Goal: Learn about a topic

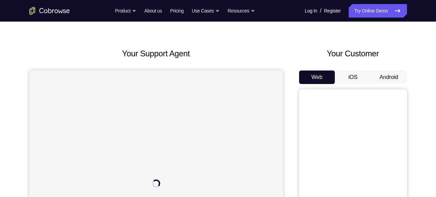
scroll to position [18, 0]
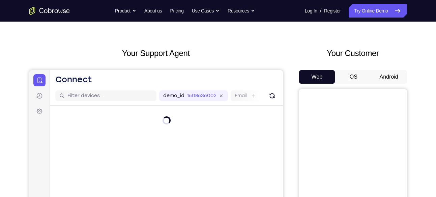
click at [389, 78] on button "Android" at bounding box center [389, 76] width 36 height 13
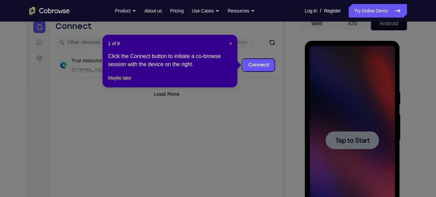
scroll to position [70, 0]
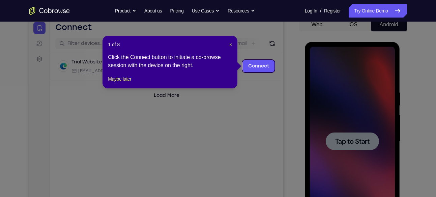
click at [230, 45] on span "×" at bounding box center [230, 44] width 3 height 5
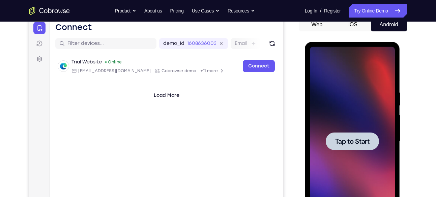
click at [353, 142] on span "Tap to Start" at bounding box center [352, 141] width 34 height 7
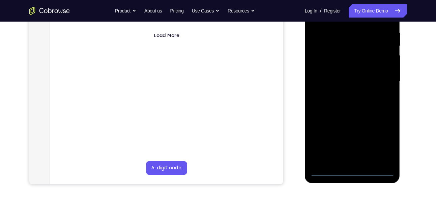
scroll to position [131, 0]
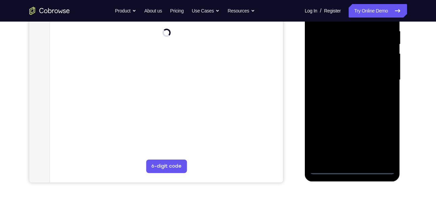
click at [352, 167] on div at bounding box center [352, 79] width 85 height 189
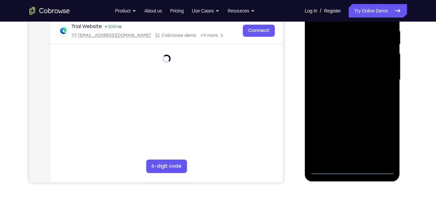
click at [385, 136] on div at bounding box center [352, 79] width 85 height 189
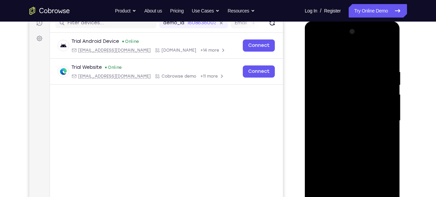
scroll to position [89, 0]
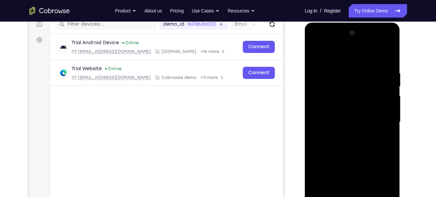
click at [346, 58] on div at bounding box center [352, 122] width 85 height 189
click at [381, 120] on div at bounding box center [352, 122] width 85 height 189
click at [383, 116] on div at bounding box center [352, 122] width 85 height 189
click at [381, 117] on div at bounding box center [352, 122] width 85 height 189
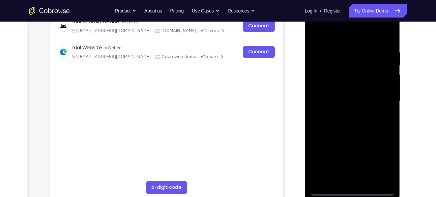
scroll to position [113, 0]
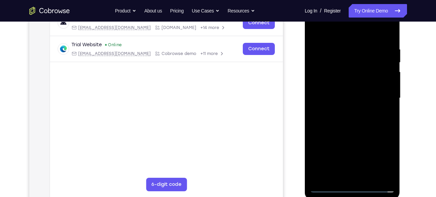
click at [344, 110] on div at bounding box center [352, 98] width 85 height 189
click at [345, 92] on div at bounding box center [352, 98] width 85 height 189
click at [335, 83] on div at bounding box center [352, 98] width 85 height 189
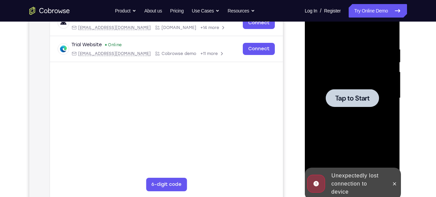
click at [342, 103] on div at bounding box center [352, 98] width 53 height 18
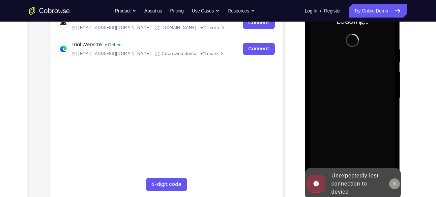
click at [394, 183] on icon at bounding box center [394, 183] width 5 height 5
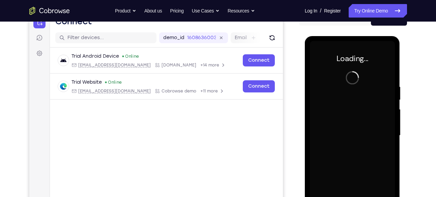
scroll to position [74, 0]
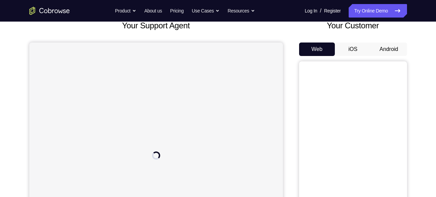
click at [386, 50] on button "Android" at bounding box center [389, 49] width 36 height 13
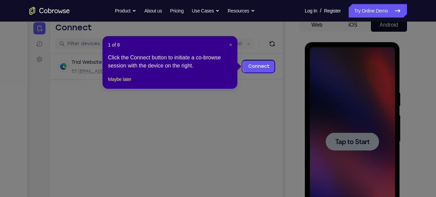
scroll to position [69, 0]
click at [230, 44] on span "×" at bounding box center [230, 45] width 3 height 5
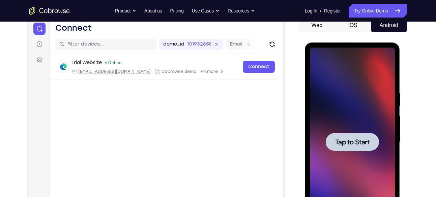
click at [352, 146] on div at bounding box center [352, 142] width 53 height 18
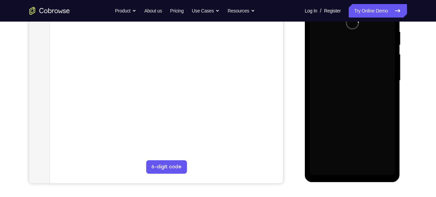
scroll to position [131, 0]
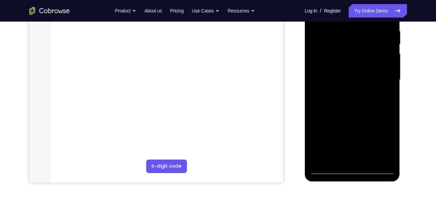
click at [352, 168] on div at bounding box center [352, 79] width 85 height 189
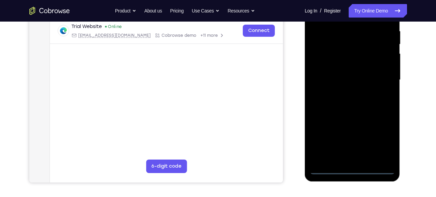
click at [379, 142] on div at bounding box center [352, 79] width 85 height 189
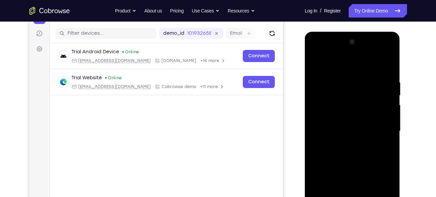
scroll to position [79, 0]
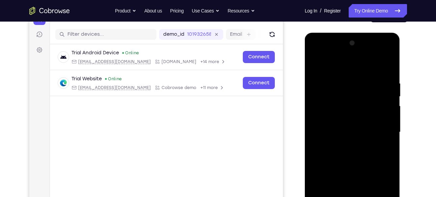
click at [354, 68] on div at bounding box center [352, 132] width 85 height 189
click at [379, 125] on div at bounding box center [352, 132] width 85 height 189
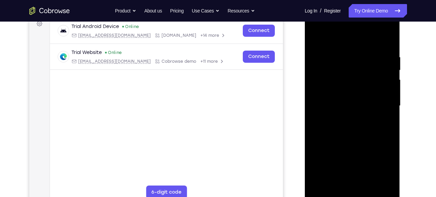
click at [346, 118] on div at bounding box center [352, 105] width 85 height 189
click at [346, 97] on div at bounding box center [352, 105] width 85 height 189
click at [352, 92] on div at bounding box center [352, 105] width 85 height 189
click at [349, 104] on div at bounding box center [352, 105] width 85 height 189
click at [349, 128] on div at bounding box center [352, 105] width 85 height 189
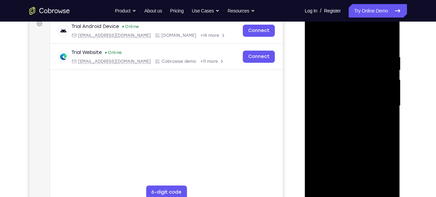
click at [351, 125] on div at bounding box center [352, 105] width 85 height 189
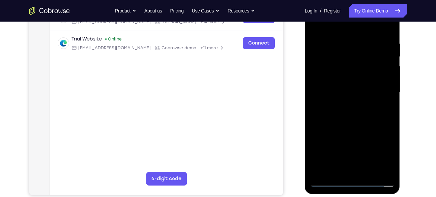
scroll to position [119, 0]
click at [351, 120] on div at bounding box center [352, 92] width 85 height 189
click at [390, 122] on div at bounding box center [352, 92] width 85 height 189
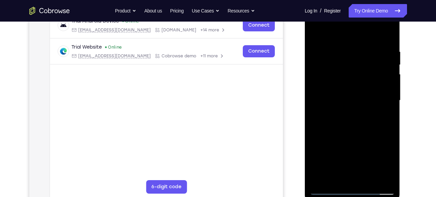
scroll to position [109, 0]
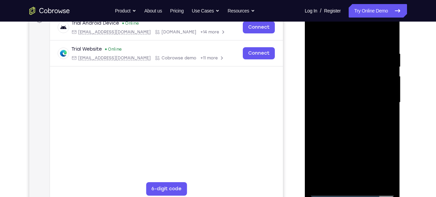
click at [390, 34] on div at bounding box center [352, 102] width 85 height 189
click at [317, 34] on div at bounding box center [352, 102] width 85 height 189
click at [337, 181] on div at bounding box center [352, 102] width 85 height 189
click at [348, 34] on div at bounding box center [352, 102] width 85 height 189
click at [348, 52] on div at bounding box center [352, 102] width 85 height 189
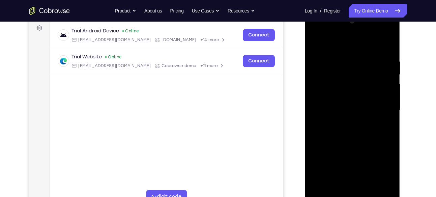
scroll to position [101, 0]
drag, startPoint x: 358, startPoint y: 99, endPoint x: 363, endPoint y: 56, distance: 43.5
click at [363, 56] on div at bounding box center [352, 110] width 85 height 189
drag, startPoint x: 346, startPoint y: 119, endPoint x: 354, endPoint y: 78, distance: 41.8
click at [354, 78] on div at bounding box center [352, 110] width 85 height 189
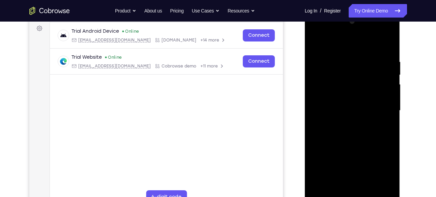
click at [329, 132] on div at bounding box center [352, 110] width 85 height 189
click at [331, 146] on div at bounding box center [352, 110] width 85 height 189
drag, startPoint x: 356, startPoint y: 83, endPoint x: 354, endPoint y: 146, distance: 63.1
click at [354, 146] on div at bounding box center [352, 110] width 85 height 189
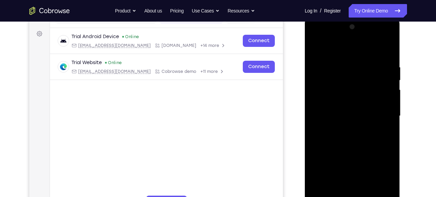
scroll to position [95, 0]
drag, startPoint x: 355, startPoint y: 111, endPoint x: 356, endPoint y: 84, distance: 27.3
click at [356, 84] on div at bounding box center [352, 116] width 85 height 189
drag, startPoint x: 353, startPoint y: 114, endPoint x: 357, endPoint y: 71, distance: 43.1
click at [357, 71] on div at bounding box center [352, 116] width 85 height 189
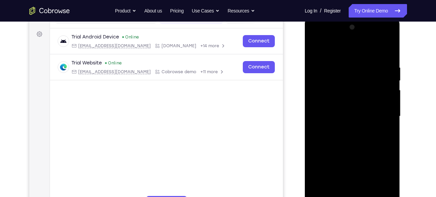
drag, startPoint x: 351, startPoint y: 110, endPoint x: 359, endPoint y: 75, distance: 36.3
click at [359, 75] on div at bounding box center [352, 116] width 85 height 189
drag, startPoint x: 352, startPoint y: 120, endPoint x: 360, endPoint y: 80, distance: 41.3
click at [360, 80] on div at bounding box center [352, 116] width 85 height 189
drag, startPoint x: 355, startPoint y: 112, endPoint x: 357, endPoint y: 79, distance: 33.5
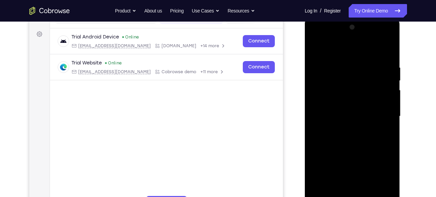
click at [357, 79] on div at bounding box center [352, 116] width 85 height 189
drag, startPoint x: 351, startPoint y: 120, endPoint x: 356, endPoint y: 88, distance: 33.0
click at [356, 88] on div at bounding box center [352, 116] width 85 height 189
drag, startPoint x: 350, startPoint y: 120, endPoint x: 354, endPoint y: 90, distance: 29.9
click at [354, 90] on div at bounding box center [352, 116] width 85 height 189
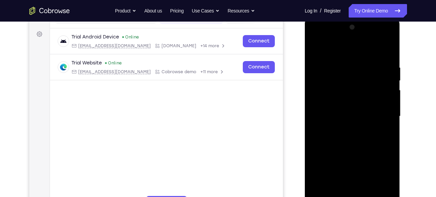
click at [340, 110] on div at bounding box center [352, 116] width 85 height 189
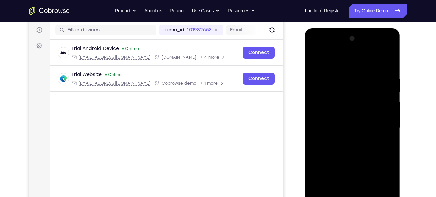
scroll to position [81, 0]
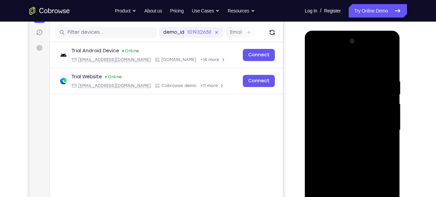
drag, startPoint x: 358, startPoint y: 103, endPoint x: 355, endPoint y: 146, distance: 43.0
click at [355, 146] on div at bounding box center [352, 130] width 85 height 189
drag, startPoint x: 355, startPoint y: 115, endPoint x: 359, endPoint y: 74, distance: 41.0
click at [359, 74] on div at bounding box center [352, 130] width 85 height 189
drag, startPoint x: 351, startPoint y: 127, endPoint x: 358, endPoint y: 85, distance: 42.1
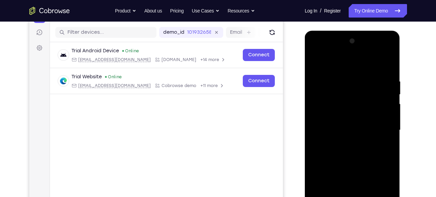
click at [358, 85] on div at bounding box center [352, 130] width 85 height 189
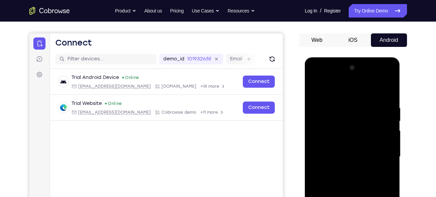
scroll to position [50, 0]
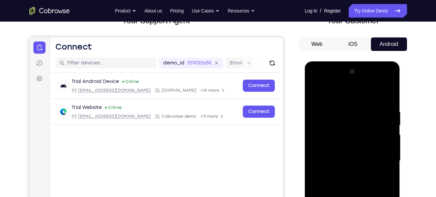
click at [316, 93] on div at bounding box center [352, 160] width 85 height 189
drag, startPoint x: 340, startPoint y: 131, endPoint x: 343, endPoint y: 104, distance: 26.8
click at [343, 104] on div at bounding box center [352, 160] width 85 height 189
click at [337, 134] on div at bounding box center [352, 160] width 85 height 189
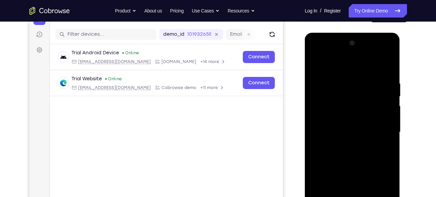
scroll to position [80, 0]
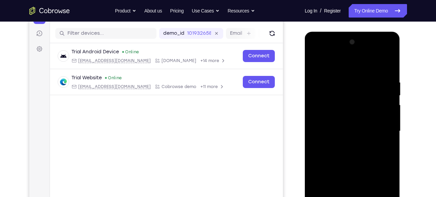
drag, startPoint x: 342, startPoint y: 94, endPoint x: 342, endPoint y: 141, distance: 46.6
click at [342, 141] on div at bounding box center [352, 131] width 85 height 189
drag, startPoint x: 356, startPoint y: 94, endPoint x: 354, endPoint y: 133, distance: 38.8
click at [354, 133] on div at bounding box center [352, 131] width 85 height 189
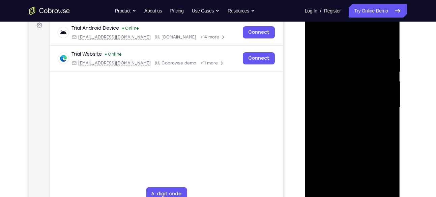
scroll to position [108, 0]
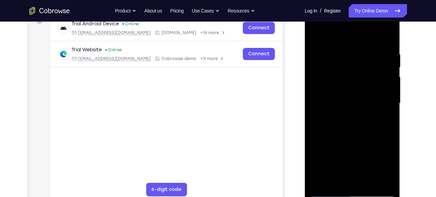
drag, startPoint x: 356, startPoint y: 134, endPoint x: 363, endPoint y: 78, distance: 56.1
click at [363, 78] on div at bounding box center [352, 103] width 85 height 189
click at [374, 49] on div at bounding box center [352, 103] width 85 height 189
click at [317, 34] on div at bounding box center [352, 103] width 85 height 189
drag, startPoint x: 342, startPoint y: 114, endPoint x: 343, endPoint y: 62, distance: 52.7
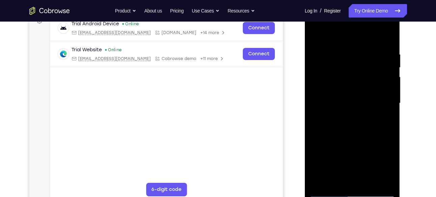
click at [343, 62] on div at bounding box center [352, 103] width 85 height 189
drag, startPoint x: 342, startPoint y: 127, endPoint x: 348, endPoint y: 93, distance: 34.0
click at [348, 93] on div at bounding box center [352, 103] width 85 height 189
click at [315, 34] on div at bounding box center [352, 103] width 85 height 189
drag, startPoint x: 342, startPoint y: 129, endPoint x: 347, endPoint y: 76, distance: 52.9
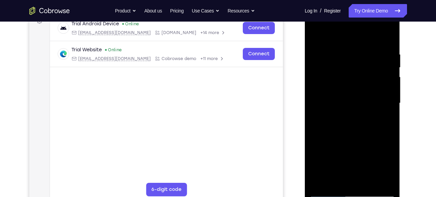
click at [347, 76] on div at bounding box center [352, 103] width 85 height 189
drag, startPoint x: 342, startPoint y: 133, endPoint x: 353, endPoint y: 77, distance: 57.1
click at [353, 77] on div at bounding box center [352, 103] width 85 height 189
drag, startPoint x: 346, startPoint y: 136, endPoint x: 354, endPoint y: 82, distance: 55.3
click at [354, 82] on div at bounding box center [352, 103] width 85 height 189
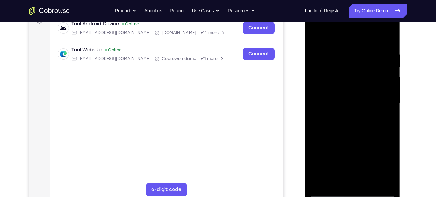
drag, startPoint x: 345, startPoint y: 138, endPoint x: 353, endPoint y: 86, distance: 51.9
click at [353, 86] on div at bounding box center [352, 103] width 85 height 189
drag, startPoint x: 344, startPoint y: 138, endPoint x: 353, endPoint y: 82, distance: 57.1
click at [353, 82] on div at bounding box center [352, 103] width 85 height 189
drag, startPoint x: 346, startPoint y: 134, endPoint x: 357, endPoint y: 75, distance: 59.8
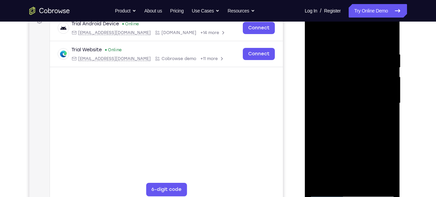
click at [357, 75] on div at bounding box center [352, 103] width 85 height 189
drag, startPoint x: 342, startPoint y: 140, endPoint x: 353, endPoint y: 77, distance: 63.5
click at [353, 77] on div at bounding box center [352, 103] width 85 height 189
drag, startPoint x: 345, startPoint y: 134, endPoint x: 356, endPoint y: 72, distance: 63.1
click at [356, 72] on div at bounding box center [352, 103] width 85 height 189
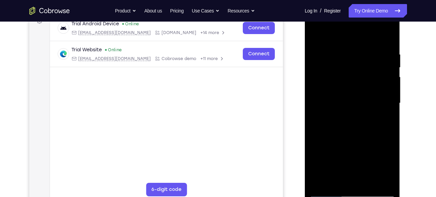
drag, startPoint x: 346, startPoint y: 131, endPoint x: 353, endPoint y: 86, distance: 46.1
click at [353, 86] on div at bounding box center [352, 103] width 85 height 189
drag, startPoint x: 344, startPoint y: 137, endPoint x: 353, endPoint y: 85, distance: 52.8
click at [353, 85] on div at bounding box center [352, 103] width 85 height 189
drag, startPoint x: 343, startPoint y: 134, endPoint x: 356, endPoint y: 75, distance: 59.8
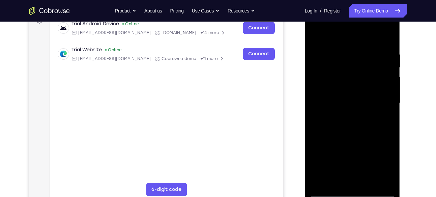
click at [356, 75] on div at bounding box center [352, 103] width 85 height 189
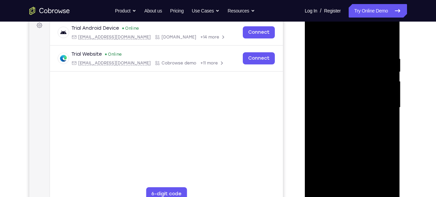
scroll to position [99, 0]
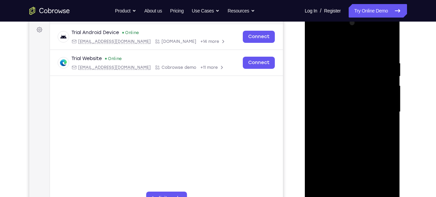
drag, startPoint x: 344, startPoint y: 158, endPoint x: 344, endPoint y: 124, distance: 34.1
click at [344, 124] on div at bounding box center [352, 112] width 85 height 189
drag, startPoint x: 349, startPoint y: 135, endPoint x: 353, endPoint y: 88, distance: 47.0
click at [353, 88] on div at bounding box center [352, 112] width 85 height 189
drag, startPoint x: 350, startPoint y: 137, endPoint x: 354, endPoint y: 81, distance: 56.5
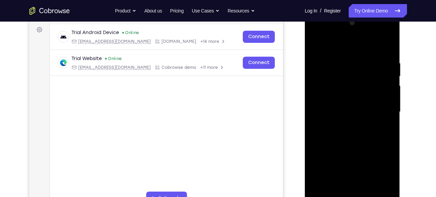
click at [354, 81] on div at bounding box center [352, 112] width 85 height 189
drag, startPoint x: 346, startPoint y: 135, endPoint x: 351, endPoint y: 86, distance: 49.6
click at [351, 86] on div at bounding box center [352, 112] width 85 height 189
drag, startPoint x: 350, startPoint y: 138, endPoint x: 354, endPoint y: 93, distance: 45.1
click at [354, 93] on div at bounding box center [352, 112] width 85 height 189
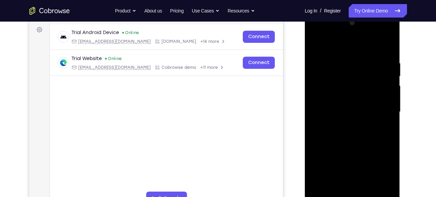
drag, startPoint x: 349, startPoint y: 139, endPoint x: 356, endPoint y: 74, distance: 65.8
click at [356, 74] on div at bounding box center [352, 112] width 85 height 189
drag, startPoint x: 352, startPoint y: 143, endPoint x: 354, endPoint y: 97, distance: 46.0
click at [354, 97] on div at bounding box center [352, 112] width 85 height 189
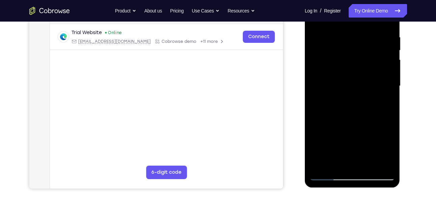
scroll to position [126, 0]
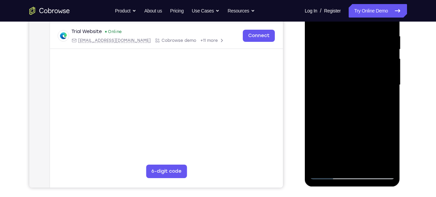
drag, startPoint x: 356, startPoint y: 87, endPoint x: 356, endPoint y: 142, distance: 54.7
click at [356, 142] on div at bounding box center [352, 85] width 85 height 189
drag, startPoint x: 355, startPoint y: 86, endPoint x: 355, endPoint y: 141, distance: 55.0
click at [355, 141] on div at bounding box center [352, 85] width 85 height 189
drag, startPoint x: 357, startPoint y: 89, endPoint x: 356, endPoint y: 120, distance: 31.7
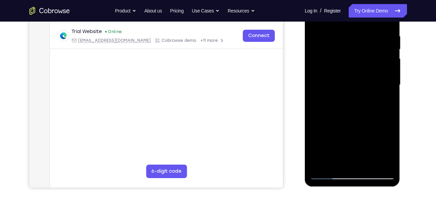
click at [356, 120] on div at bounding box center [352, 85] width 85 height 189
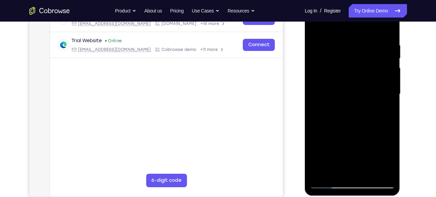
scroll to position [115, 0]
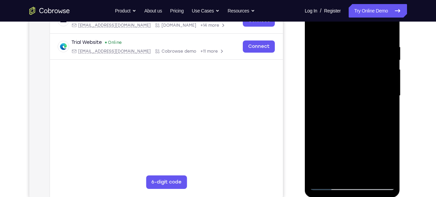
drag, startPoint x: 359, startPoint y: 88, endPoint x: 360, endPoint y: 132, distance: 43.9
click at [360, 132] on div at bounding box center [352, 95] width 85 height 189
drag, startPoint x: 362, startPoint y: 82, endPoint x: 358, endPoint y: 147, distance: 65.9
click at [358, 147] on div at bounding box center [352, 95] width 85 height 189
drag, startPoint x: 357, startPoint y: 82, endPoint x: 355, endPoint y: 145, distance: 62.8
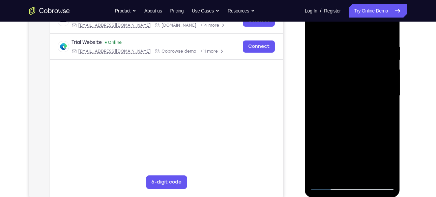
click at [355, 145] on div at bounding box center [352, 95] width 85 height 189
drag, startPoint x: 361, startPoint y: 87, endPoint x: 360, endPoint y: 148, distance: 61.4
click at [360, 148] on div at bounding box center [352, 95] width 85 height 189
drag, startPoint x: 359, startPoint y: 81, endPoint x: 359, endPoint y: 149, distance: 68.5
click at [359, 149] on div at bounding box center [352, 95] width 85 height 189
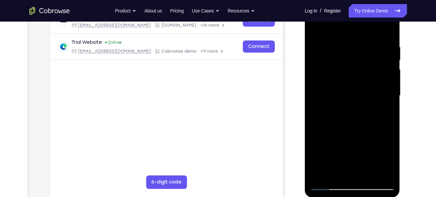
drag, startPoint x: 362, startPoint y: 81, endPoint x: 361, endPoint y: 144, distance: 63.4
click at [361, 144] on div at bounding box center [352, 95] width 85 height 189
drag, startPoint x: 360, startPoint y: 79, endPoint x: 361, endPoint y: 143, distance: 64.5
click at [361, 143] on div at bounding box center [352, 95] width 85 height 189
drag, startPoint x: 353, startPoint y: 85, endPoint x: 354, endPoint y: 130, distance: 44.9
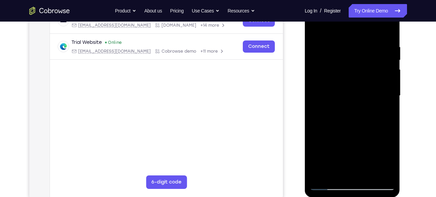
click at [354, 130] on div at bounding box center [352, 95] width 85 height 189
drag, startPoint x: 355, startPoint y: 84, endPoint x: 356, endPoint y: 138, distance: 53.3
click at [356, 138] on div at bounding box center [352, 95] width 85 height 189
drag, startPoint x: 356, startPoint y: 86, endPoint x: 354, endPoint y: 143, distance: 56.4
click at [354, 143] on div at bounding box center [352, 95] width 85 height 189
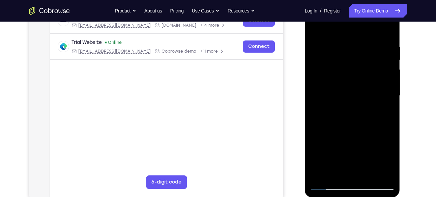
drag, startPoint x: 356, startPoint y: 81, endPoint x: 356, endPoint y: 125, distance: 43.5
click at [356, 125] on div at bounding box center [352, 95] width 85 height 189
drag, startPoint x: 359, startPoint y: 69, endPoint x: 357, endPoint y: 130, distance: 60.4
click at [357, 130] on div at bounding box center [352, 95] width 85 height 189
drag, startPoint x: 360, startPoint y: 91, endPoint x: 359, endPoint y: 147, distance: 56.7
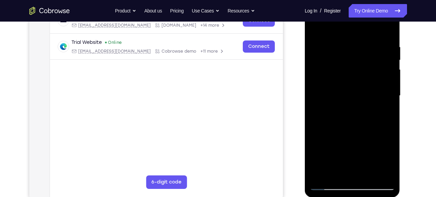
click at [359, 147] on div at bounding box center [352, 95] width 85 height 189
drag, startPoint x: 355, startPoint y: 140, endPoint x: 358, endPoint y: 72, distance: 68.2
click at [358, 72] on div at bounding box center [352, 95] width 85 height 189
drag, startPoint x: 354, startPoint y: 125, endPoint x: 358, endPoint y: 84, distance: 41.7
click at [358, 84] on div at bounding box center [352, 95] width 85 height 189
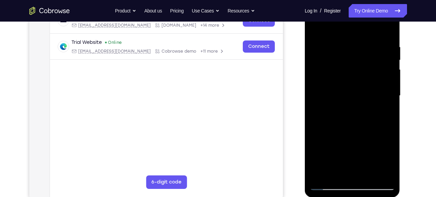
drag, startPoint x: 353, startPoint y: 128, endPoint x: 358, endPoint y: 78, distance: 49.5
click at [358, 78] on div at bounding box center [352, 95] width 85 height 189
drag, startPoint x: 360, startPoint y: 97, endPoint x: 355, endPoint y: 138, distance: 41.1
click at [355, 138] on div at bounding box center [352, 95] width 85 height 189
click at [332, 68] on div at bounding box center [352, 95] width 85 height 189
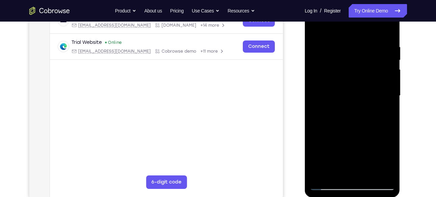
click at [316, 78] on div at bounding box center [352, 95] width 85 height 189
click at [318, 68] on div at bounding box center [352, 95] width 85 height 189
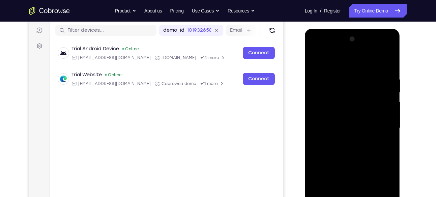
scroll to position [83, 0]
click at [316, 59] on div at bounding box center [352, 128] width 85 height 189
click at [337, 135] on div at bounding box center [352, 128] width 85 height 189
drag, startPoint x: 346, startPoint y: 134, endPoint x: 354, endPoint y: 88, distance: 46.7
click at [354, 88] on div at bounding box center [352, 128] width 85 height 189
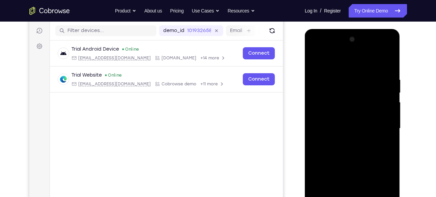
click at [328, 129] on div at bounding box center [352, 128] width 85 height 189
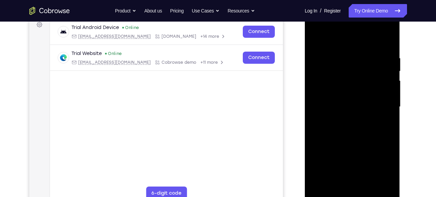
scroll to position [107, 0]
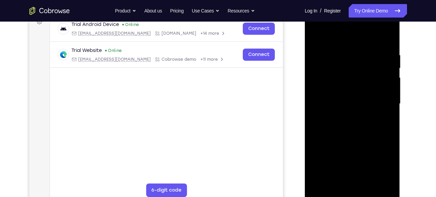
click at [328, 140] on div at bounding box center [352, 103] width 85 height 189
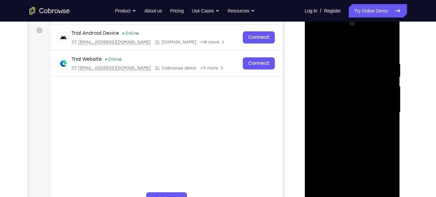
scroll to position [98, 0]
drag, startPoint x: 350, startPoint y: 83, endPoint x: 352, endPoint y: 136, distance: 53.3
click at [352, 136] on div at bounding box center [352, 113] width 85 height 189
click at [317, 46] on div at bounding box center [352, 113] width 85 height 189
click at [316, 46] on div at bounding box center [352, 113] width 85 height 189
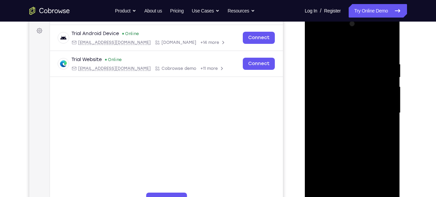
drag, startPoint x: 344, startPoint y: 110, endPoint x: 343, endPoint y: 76, distance: 34.1
click at [343, 76] on div at bounding box center [352, 113] width 85 height 189
drag, startPoint x: 349, startPoint y: 141, endPoint x: 351, endPoint y: 107, distance: 33.5
click at [351, 107] on div at bounding box center [352, 113] width 85 height 189
click at [352, 123] on div at bounding box center [352, 113] width 85 height 189
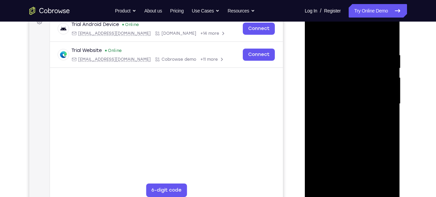
drag, startPoint x: 352, startPoint y: 114, endPoint x: 353, endPoint y: 102, distance: 11.9
click at [353, 102] on div at bounding box center [352, 103] width 85 height 189
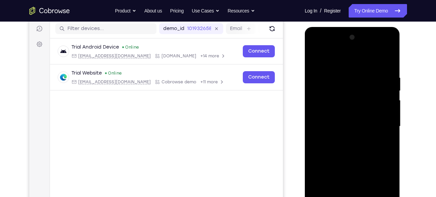
scroll to position [81, 0]
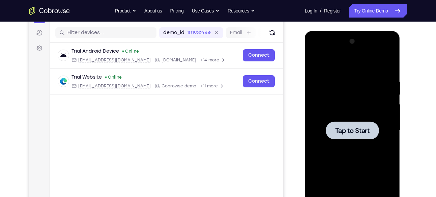
click at [316, 62] on div at bounding box center [352, 130] width 85 height 189
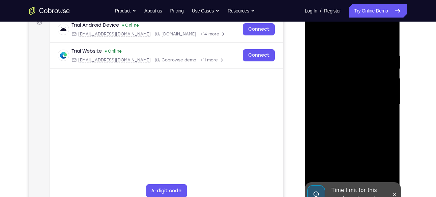
scroll to position [126, 0]
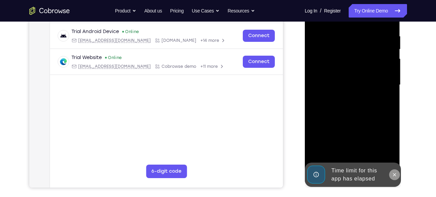
click at [394, 173] on icon at bounding box center [394, 174] width 3 height 3
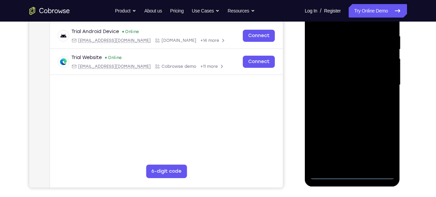
click at [353, 174] on div at bounding box center [352, 85] width 85 height 189
click at [384, 142] on div at bounding box center [352, 85] width 85 height 189
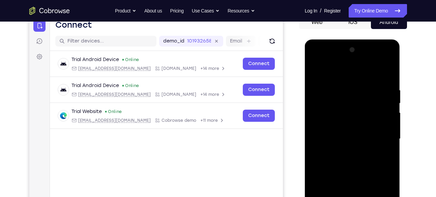
scroll to position [71, 0]
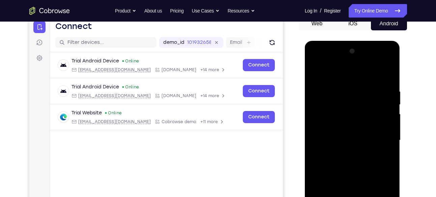
click at [351, 75] on div at bounding box center [352, 140] width 85 height 189
click at [379, 140] on div at bounding box center [352, 140] width 85 height 189
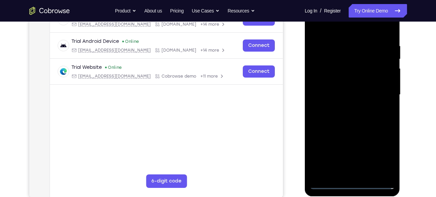
scroll to position [117, 0]
click at [358, 174] on div at bounding box center [352, 94] width 85 height 189
click at [343, 83] on div at bounding box center [352, 94] width 85 height 189
click at [344, 79] on div at bounding box center [352, 94] width 85 height 189
click at [344, 93] on div at bounding box center [352, 94] width 85 height 189
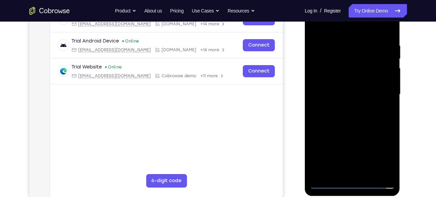
click at [338, 116] on div at bounding box center [352, 94] width 85 height 189
click at [343, 115] on div at bounding box center [352, 94] width 85 height 189
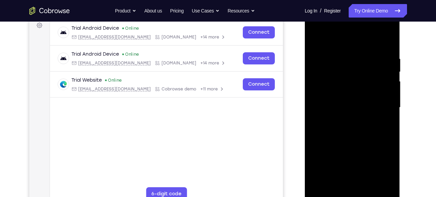
scroll to position [103, 0]
click at [352, 138] on div at bounding box center [352, 107] width 85 height 189
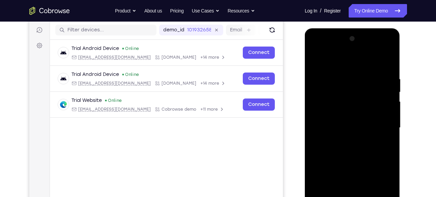
scroll to position [83, 0]
drag, startPoint x: 381, startPoint y: 75, endPoint x: 341, endPoint y: 77, distance: 40.2
click at [341, 77] on div at bounding box center [352, 128] width 85 height 189
drag, startPoint x: 341, startPoint y: 77, endPoint x: 406, endPoint y: 72, distance: 64.6
click at [401, 72] on html "Online web based iOS Simulators and Android Emulators. Run iPhone, iPad, Mobile…" at bounding box center [353, 130] width 96 height 202
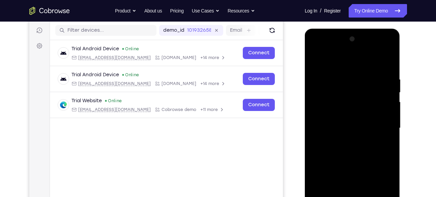
click at [338, 75] on div at bounding box center [352, 128] width 85 height 189
click at [383, 108] on div at bounding box center [352, 128] width 85 height 189
click at [388, 107] on div at bounding box center [352, 128] width 85 height 189
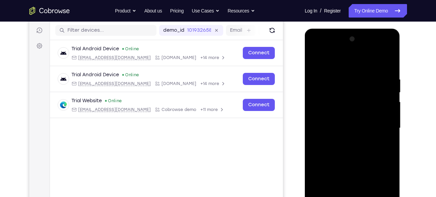
click at [388, 107] on div at bounding box center [352, 128] width 85 height 189
click at [388, 61] on div at bounding box center [352, 128] width 85 height 189
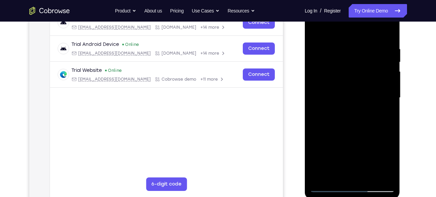
scroll to position [129, 0]
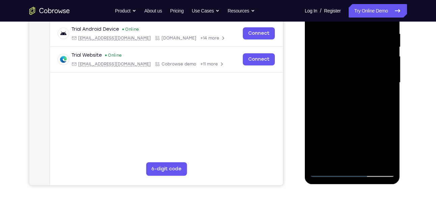
click at [336, 161] on div at bounding box center [352, 82] width 85 height 189
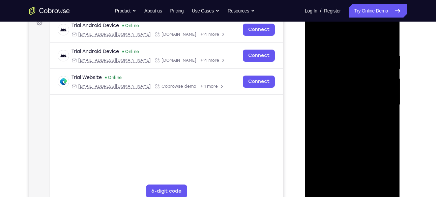
scroll to position [103, 0]
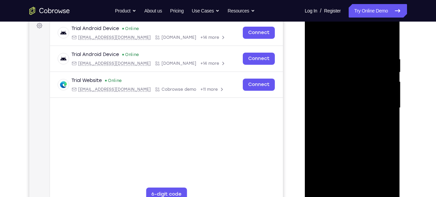
click at [355, 41] on div at bounding box center [352, 107] width 85 height 189
click at [387, 72] on div at bounding box center [352, 107] width 85 height 189
click at [331, 39] on div at bounding box center [352, 107] width 85 height 189
click at [353, 60] on div at bounding box center [352, 107] width 85 height 189
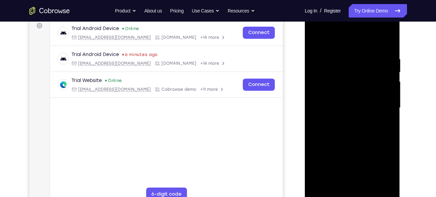
drag, startPoint x: 342, startPoint y: 130, endPoint x: 348, endPoint y: 68, distance: 62.4
click at [348, 68] on div at bounding box center [352, 107] width 85 height 189
click at [352, 141] on div at bounding box center [352, 107] width 85 height 189
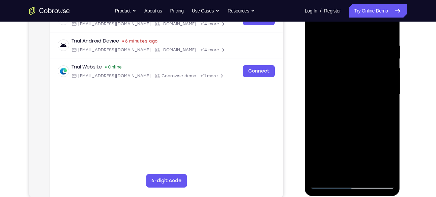
scroll to position [119, 0]
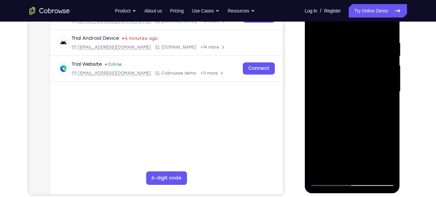
click at [328, 129] on div at bounding box center [352, 91] width 85 height 189
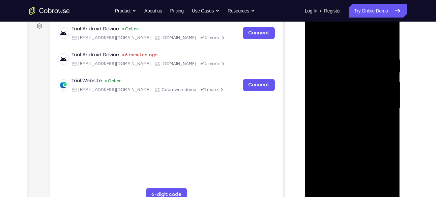
scroll to position [102, 0]
drag, startPoint x: 355, startPoint y: 86, endPoint x: 356, endPoint y: 159, distance: 72.6
click at [356, 159] on div at bounding box center [352, 109] width 85 height 189
drag, startPoint x: 342, startPoint y: 124, endPoint x: 347, endPoint y: 65, distance: 58.9
click at [347, 65] on div at bounding box center [352, 109] width 85 height 189
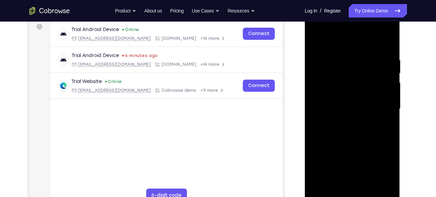
drag, startPoint x: 342, startPoint y: 134, endPoint x: 346, endPoint y: 75, distance: 59.5
click at [346, 75] on div at bounding box center [352, 109] width 85 height 189
drag, startPoint x: 347, startPoint y: 133, endPoint x: 351, endPoint y: 80, distance: 52.9
click at [351, 80] on div at bounding box center [352, 109] width 85 height 189
drag, startPoint x: 347, startPoint y: 139, endPoint x: 352, endPoint y: 86, distance: 53.5
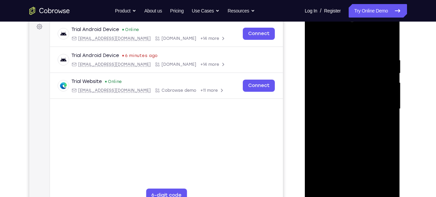
click at [352, 86] on div at bounding box center [352, 109] width 85 height 189
drag, startPoint x: 351, startPoint y: 139, endPoint x: 356, endPoint y: 90, distance: 48.9
click at [356, 90] on div at bounding box center [352, 109] width 85 height 189
drag, startPoint x: 349, startPoint y: 134, endPoint x: 355, endPoint y: 84, distance: 49.9
click at [355, 84] on div at bounding box center [352, 109] width 85 height 189
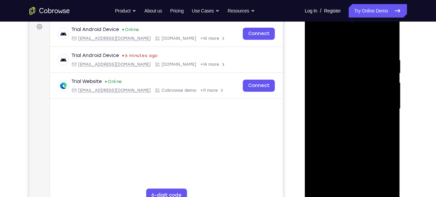
drag, startPoint x: 352, startPoint y: 135, endPoint x: 359, endPoint y: 90, distance: 45.8
click at [359, 90] on div at bounding box center [352, 109] width 85 height 189
drag, startPoint x: 350, startPoint y: 132, endPoint x: 357, endPoint y: 88, distance: 45.1
click at [357, 88] on div at bounding box center [352, 109] width 85 height 189
drag, startPoint x: 351, startPoint y: 134, endPoint x: 361, endPoint y: 86, distance: 48.6
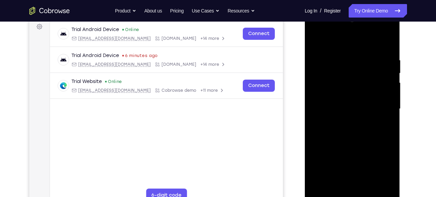
click at [361, 86] on div at bounding box center [352, 109] width 85 height 189
drag, startPoint x: 353, startPoint y: 141, endPoint x: 358, endPoint y: 91, distance: 50.9
click at [358, 91] on div at bounding box center [352, 109] width 85 height 189
drag, startPoint x: 353, startPoint y: 147, endPoint x: 362, endPoint y: 96, distance: 52.3
click at [362, 96] on div at bounding box center [352, 109] width 85 height 189
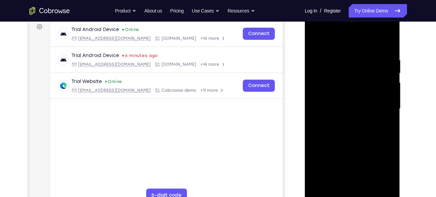
drag, startPoint x: 352, startPoint y: 141, endPoint x: 359, endPoint y: 97, distance: 45.1
click at [359, 97] on div at bounding box center [352, 109] width 85 height 189
drag, startPoint x: 349, startPoint y: 142, endPoint x: 357, endPoint y: 97, distance: 46.5
click at [357, 97] on div at bounding box center [352, 109] width 85 height 189
drag, startPoint x: 351, startPoint y: 136, endPoint x: 361, endPoint y: 84, distance: 52.7
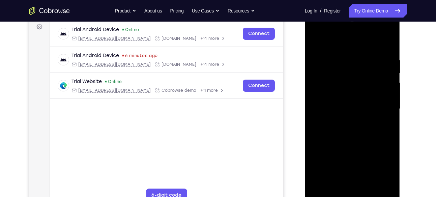
click at [361, 84] on div at bounding box center [352, 109] width 85 height 189
drag, startPoint x: 354, startPoint y: 130, endPoint x: 359, endPoint y: 80, distance: 50.5
click at [359, 80] on div at bounding box center [352, 109] width 85 height 189
drag, startPoint x: 352, startPoint y: 137, endPoint x: 363, endPoint y: 75, distance: 62.8
click at [363, 75] on div at bounding box center [352, 109] width 85 height 189
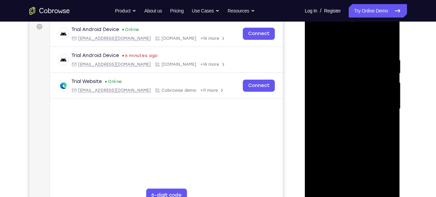
drag, startPoint x: 351, startPoint y: 129, endPoint x: 360, endPoint y: 73, distance: 56.4
click at [360, 73] on div at bounding box center [352, 109] width 85 height 189
drag, startPoint x: 349, startPoint y: 133, endPoint x: 355, endPoint y: 74, distance: 59.1
click at [355, 74] on div at bounding box center [352, 109] width 85 height 189
click at [315, 39] on div at bounding box center [352, 109] width 85 height 189
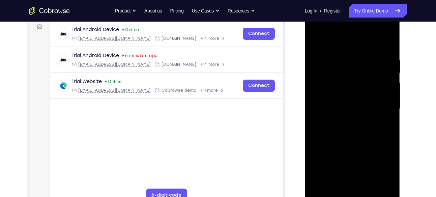
click at [314, 40] on div at bounding box center [352, 109] width 85 height 189
click at [326, 165] on div at bounding box center [352, 109] width 85 height 189
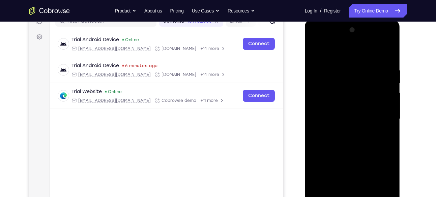
click at [389, 83] on div at bounding box center [352, 119] width 85 height 189
click at [389, 85] on div at bounding box center [352, 119] width 85 height 189
click at [315, 51] on div at bounding box center [352, 119] width 85 height 189
click at [316, 52] on div at bounding box center [352, 119] width 85 height 189
drag, startPoint x: 344, startPoint y: 103, endPoint x: 343, endPoint y: 128, distance: 24.6
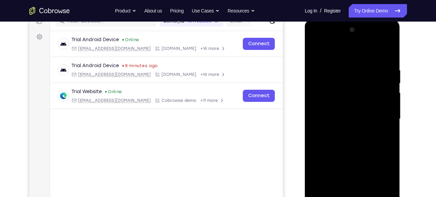
click at [343, 128] on div at bounding box center [352, 119] width 85 height 189
click at [347, 65] on div at bounding box center [352, 119] width 85 height 189
click at [316, 51] on div at bounding box center [352, 119] width 85 height 189
click at [389, 52] on div at bounding box center [352, 119] width 85 height 189
click at [347, 49] on div at bounding box center [352, 119] width 85 height 189
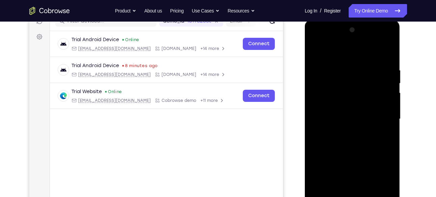
click at [389, 72] on div at bounding box center [352, 119] width 85 height 189
click at [389, 52] on div at bounding box center [352, 119] width 85 height 189
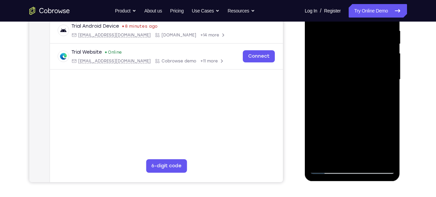
scroll to position [132, 0]
click at [368, 161] on div at bounding box center [352, 79] width 85 height 189
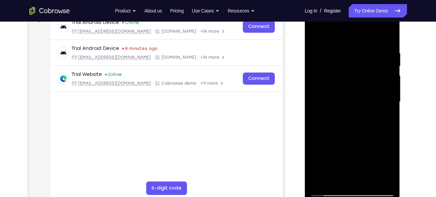
click at [365, 135] on div at bounding box center [352, 101] width 85 height 189
click at [316, 31] on div at bounding box center [352, 101] width 85 height 189
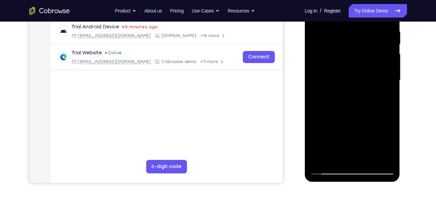
scroll to position [112, 0]
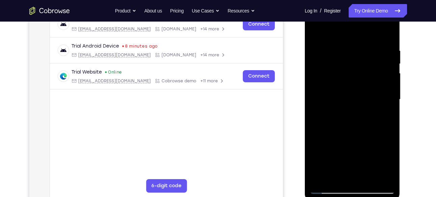
click at [365, 44] on div at bounding box center [352, 99] width 85 height 189
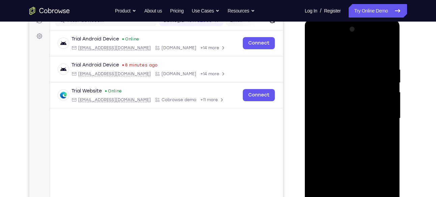
scroll to position [92, 0]
click at [389, 96] on div at bounding box center [352, 119] width 85 height 189
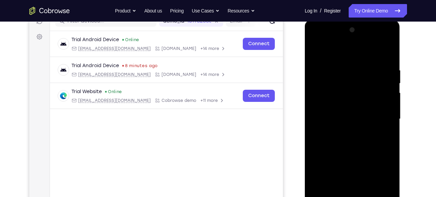
click at [381, 97] on div at bounding box center [352, 119] width 85 height 189
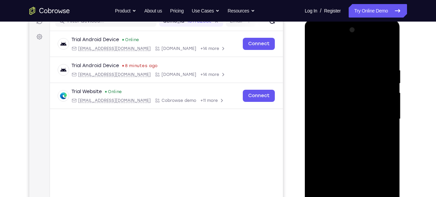
click at [381, 97] on div at bounding box center [352, 119] width 85 height 189
click at [322, 77] on div at bounding box center [352, 119] width 85 height 189
click at [386, 54] on div at bounding box center [352, 119] width 85 height 189
drag, startPoint x: 363, startPoint y: 79, endPoint x: 357, endPoint y: 144, distance: 65.0
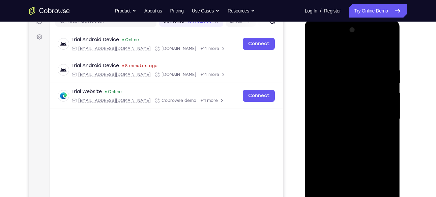
click at [357, 144] on div at bounding box center [352, 119] width 85 height 189
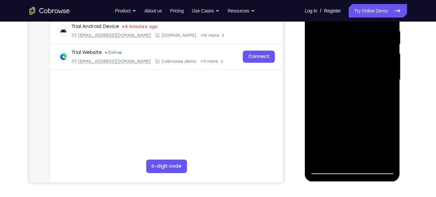
scroll to position [135, 0]
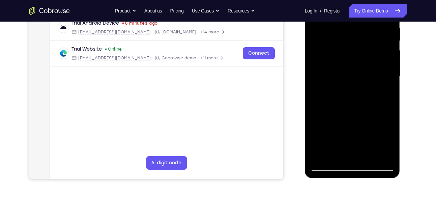
click at [322, 155] on div at bounding box center [352, 76] width 85 height 189
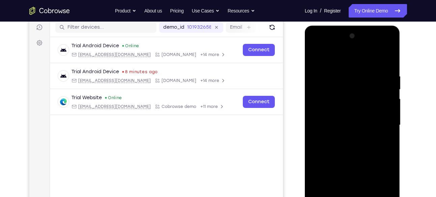
scroll to position [85, 0]
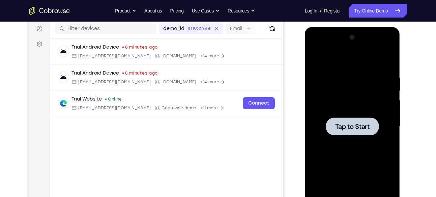
click at [344, 123] on span "Tap to Start" at bounding box center [352, 126] width 34 height 7
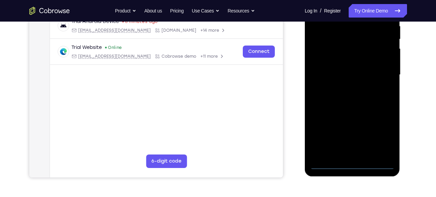
scroll to position [137, 0]
click at [352, 164] on div at bounding box center [352, 74] width 85 height 189
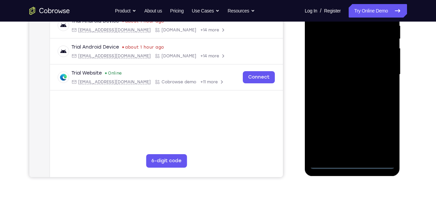
click at [379, 133] on div at bounding box center [352, 74] width 85 height 189
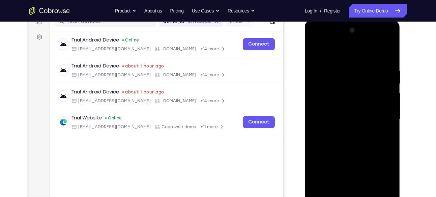
scroll to position [90, 0]
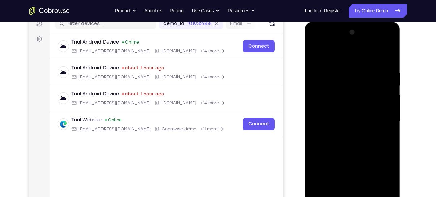
click at [351, 55] on div at bounding box center [352, 121] width 85 height 189
click at [383, 117] on div at bounding box center [352, 121] width 85 height 189
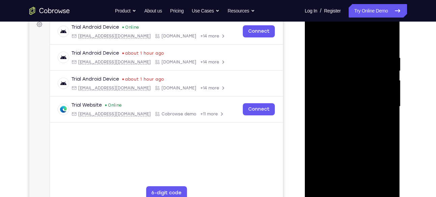
click at [346, 117] on div at bounding box center [352, 106] width 85 height 189
click at [345, 99] on div at bounding box center [352, 106] width 85 height 189
click at [346, 93] on div at bounding box center [352, 106] width 85 height 189
click at [346, 104] on div at bounding box center [352, 106] width 85 height 189
click at [343, 127] on div at bounding box center [352, 106] width 85 height 189
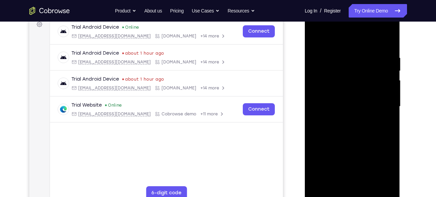
click at [343, 127] on div at bounding box center [352, 106] width 85 height 189
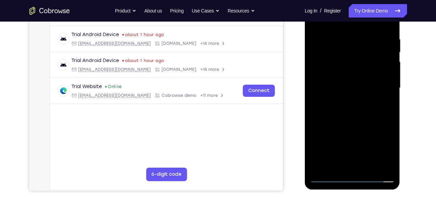
scroll to position [124, 0]
click at [366, 118] on div at bounding box center [352, 87] width 85 height 189
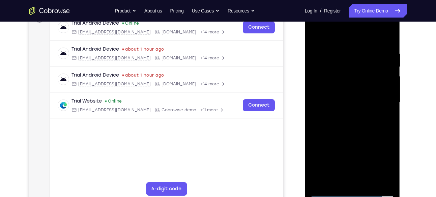
scroll to position [106, 0]
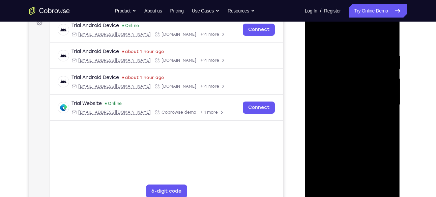
drag, startPoint x: 361, startPoint y: 115, endPoint x: 361, endPoint y: 85, distance: 29.7
click at [361, 85] on div at bounding box center [352, 104] width 85 height 189
drag, startPoint x: 374, startPoint y: 119, endPoint x: 375, endPoint y: 93, distance: 26.0
click at [375, 93] on div at bounding box center [352, 104] width 85 height 189
drag, startPoint x: 368, startPoint y: 129, endPoint x: 367, endPoint y: 64, distance: 64.1
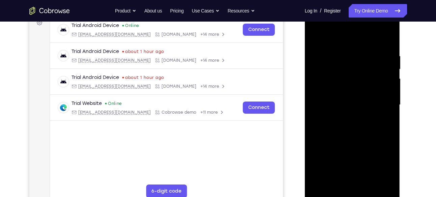
click at [367, 64] on div at bounding box center [352, 104] width 85 height 189
drag, startPoint x: 360, startPoint y: 120, endPoint x: 361, endPoint y: 68, distance: 52.3
click at [361, 68] on div at bounding box center [352, 104] width 85 height 189
drag, startPoint x: 355, startPoint y: 140, endPoint x: 359, endPoint y: 72, distance: 69.0
click at [359, 72] on div at bounding box center [352, 104] width 85 height 189
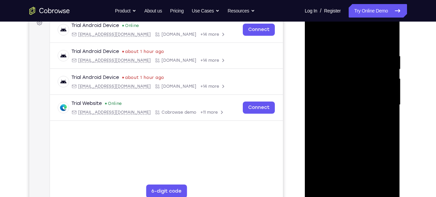
drag, startPoint x: 342, startPoint y: 141, endPoint x: 343, endPoint y: 75, distance: 66.8
click at [343, 75] on div at bounding box center [352, 104] width 85 height 189
drag, startPoint x: 350, startPoint y: 139, endPoint x: 353, endPoint y: 83, distance: 56.4
click at [353, 83] on div at bounding box center [352, 104] width 85 height 189
drag, startPoint x: 355, startPoint y: 141, endPoint x: 355, endPoint y: 73, distance: 68.2
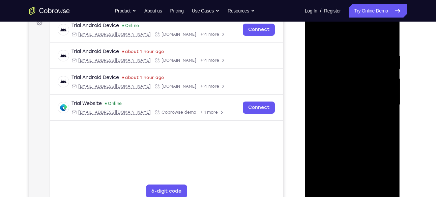
click at [355, 73] on div at bounding box center [352, 104] width 85 height 189
drag, startPoint x: 355, startPoint y: 122, endPoint x: 355, endPoint y: 85, distance: 37.1
click at [355, 85] on div at bounding box center [352, 104] width 85 height 189
click at [321, 184] on div at bounding box center [352, 104] width 85 height 189
drag, startPoint x: 356, startPoint y: 71, endPoint x: 353, endPoint y: 137, distance: 65.8
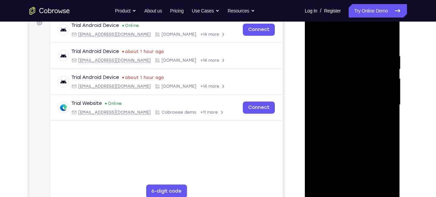
click at [353, 137] on div at bounding box center [352, 104] width 85 height 189
drag, startPoint x: 366, startPoint y: 72, endPoint x: 363, endPoint y: 139, distance: 67.2
click at [363, 139] on div at bounding box center [352, 104] width 85 height 189
drag, startPoint x: 360, startPoint y: 120, endPoint x: 360, endPoint y: 47, distance: 73.2
click at [360, 47] on div at bounding box center [352, 104] width 85 height 189
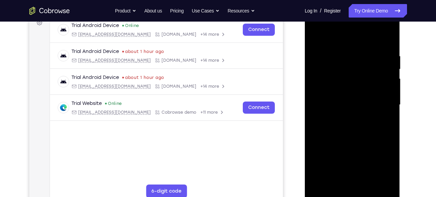
drag, startPoint x: 359, startPoint y: 138, endPoint x: 363, endPoint y: 64, distance: 73.4
click at [363, 64] on div at bounding box center [352, 104] width 85 height 189
drag, startPoint x: 359, startPoint y: 131, endPoint x: 362, endPoint y: 64, distance: 66.9
click at [362, 64] on div at bounding box center [352, 104] width 85 height 189
drag, startPoint x: 358, startPoint y: 149, endPoint x: 360, endPoint y: 91, distance: 57.7
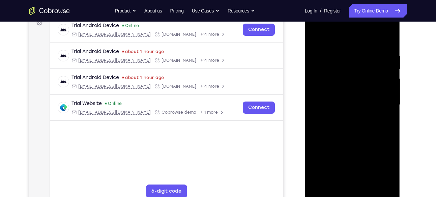
click at [360, 91] on div at bounding box center [352, 104] width 85 height 189
drag, startPoint x: 359, startPoint y: 145, endPoint x: 364, endPoint y: 61, distance: 83.9
click at [364, 61] on div at bounding box center [352, 104] width 85 height 189
drag, startPoint x: 352, startPoint y: 139, endPoint x: 363, endPoint y: 61, distance: 78.8
click at [363, 61] on div at bounding box center [352, 104] width 85 height 189
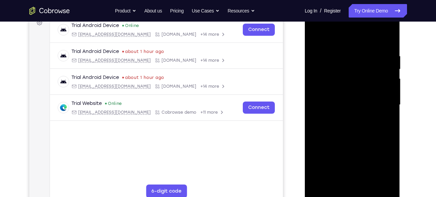
drag, startPoint x: 359, startPoint y: 116, endPoint x: 366, endPoint y: 47, distance: 69.2
click at [366, 47] on div at bounding box center [352, 104] width 85 height 189
drag, startPoint x: 353, startPoint y: 129, endPoint x: 359, endPoint y: 62, distance: 67.1
click at [359, 62] on div at bounding box center [352, 104] width 85 height 189
drag, startPoint x: 357, startPoint y: 137, endPoint x: 364, endPoint y: 48, distance: 90.0
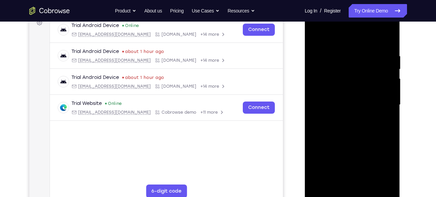
click at [364, 48] on div at bounding box center [352, 104] width 85 height 189
drag, startPoint x: 357, startPoint y: 126, endPoint x: 364, endPoint y: 53, distance: 74.0
click at [364, 53] on div at bounding box center [352, 104] width 85 height 189
drag, startPoint x: 364, startPoint y: 137, endPoint x: 373, endPoint y: 71, distance: 66.8
click at [373, 71] on div at bounding box center [352, 104] width 85 height 189
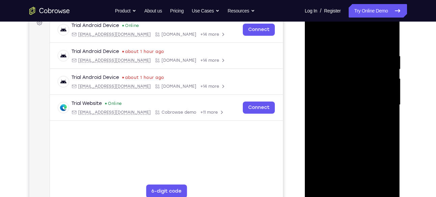
drag, startPoint x: 363, startPoint y: 140, endPoint x: 364, endPoint y: 71, distance: 69.9
click at [364, 71] on div at bounding box center [352, 104] width 85 height 189
drag, startPoint x: 351, startPoint y: 132, endPoint x: 359, endPoint y: 64, distance: 68.6
click at [359, 64] on div at bounding box center [352, 104] width 85 height 189
drag, startPoint x: 356, startPoint y: 119, endPoint x: 360, endPoint y: 61, distance: 58.2
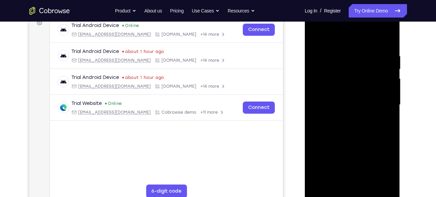
click at [360, 61] on div at bounding box center [352, 104] width 85 height 189
drag, startPoint x: 359, startPoint y: 123, endPoint x: 367, endPoint y: 52, distance: 71.0
click at [367, 52] on div at bounding box center [352, 104] width 85 height 189
drag, startPoint x: 355, startPoint y: 130, endPoint x: 365, endPoint y: 54, distance: 77.0
click at [365, 54] on div at bounding box center [352, 104] width 85 height 189
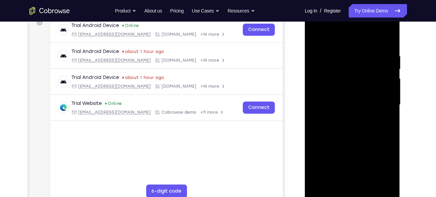
click at [322, 182] on div at bounding box center [352, 104] width 85 height 189
drag, startPoint x: 357, startPoint y: 72, endPoint x: 354, endPoint y: 152, distance: 80.4
click at [354, 152] on div at bounding box center [352, 104] width 85 height 189
drag, startPoint x: 364, startPoint y: 66, endPoint x: 364, endPoint y: 153, distance: 86.7
click at [364, 153] on div at bounding box center [352, 104] width 85 height 189
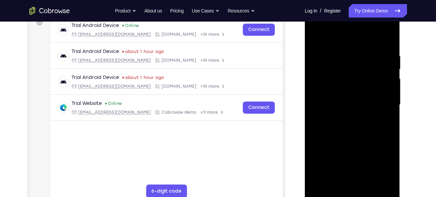
drag, startPoint x: 360, startPoint y: 116, endPoint x: 361, endPoint y: 72, distance: 44.2
click at [361, 72] on div at bounding box center [352, 104] width 85 height 189
drag, startPoint x: 361, startPoint y: 113, endPoint x: 362, endPoint y: 99, distance: 14.5
click at [362, 99] on div at bounding box center [352, 104] width 85 height 189
drag, startPoint x: 358, startPoint y: 127, endPoint x: 365, endPoint y: 52, distance: 75.2
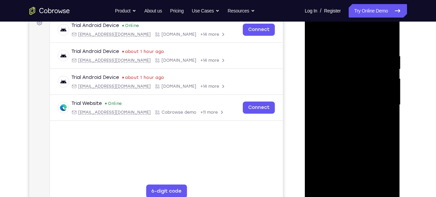
click at [365, 52] on div at bounding box center [352, 104] width 85 height 189
drag, startPoint x: 356, startPoint y: 121, endPoint x: 359, endPoint y: 59, distance: 61.8
click at [359, 59] on div at bounding box center [352, 104] width 85 height 189
drag, startPoint x: 353, startPoint y: 115, endPoint x: 345, endPoint y: 45, distance: 70.0
click at [345, 45] on div at bounding box center [352, 104] width 85 height 189
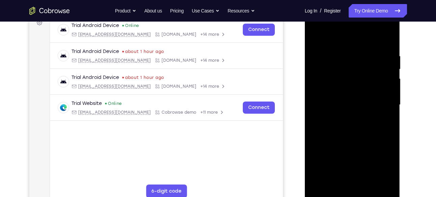
drag, startPoint x: 351, startPoint y: 118, endPoint x: 353, endPoint y: 44, distance: 74.3
click at [353, 44] on div at bounding box center [352, 104] width 85 height 189
drag, startPoint x: 358, startPoint y: 124, endPoint x: 359, endPoint y: 88, distance: 35.4
click at [359, 88] on div at bounding box center [352, 104] width 85 height 189
drag, startPoint x: 360, startPoint y: 128, endPoint x: 355, endPoint y: 64, distance: 63.6
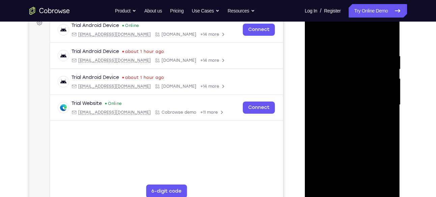
click at [355, 64] on div at bounding box center [352, 104] width 85 height 189
drag, startPoint x: 351, startPoint y: 127, endPoint x: 355, endPoint y: 69, distance: 58.9
click at [355, 69] on div at bounding box center [352, 104] width 85 height 189
drag, startPoint x: 357, startPoint y: 125, endPoint x: 358, endPoint y: 89, distance: 35.5
click at [358, 89] on div at bounding box center [352, 104] width 85 height 189
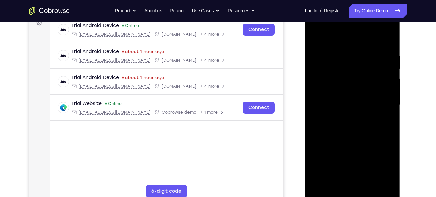
click at [388, 94] on div at bounding box center [352, 104] width 85 height 189
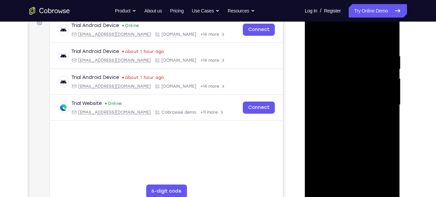
click at [388, 94] on div at bounding box center [352, 104] width 85 height 189
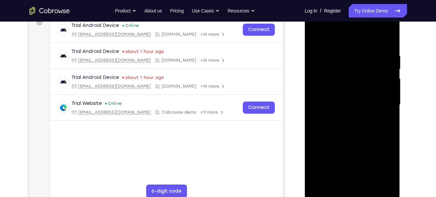
click at [388, 94] on div at bounding box center [352, 104] width 85 height 189
click at [389, 94] on div at bounding box center [352, 104] width 85 height 189
click at [315, 95] on div at bounding box center [352, 104] width 85 height 189
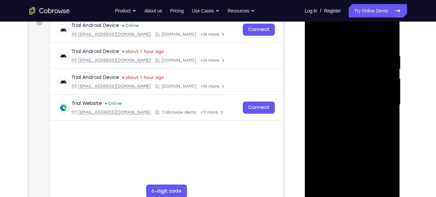
drag, startPoint x: 335, startPoint y: 140, endPoint x: 343, endPoint y: 51, distance: 89.1
click at [343, 51] on div at bounding box center [352, 104] width 85 height 189
drag, startPoint x: 355, startPoint y: 138, endPoint x: 359, endPoint y: 63, distance: 74.7
click at [359, 63] on div at bounding box center [352, 104] width 85 height 189
drag, startPoint x: 356, startPoint y: 130, endPoint x: 361, endPoint y: 57, distance: 72.7
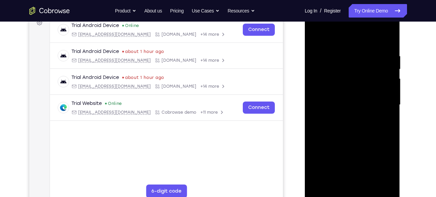
click at [361, 57] on div at bounding box center [352, 104] width 85 height 189
drag, startPoint x: 360, startPoint y: 119, endPoint x: 362, endPoint y: 88, distance: 31.8
click at [362, 88] on div at bounding box center [352, 104] width 85 height 189
click at [322, 184] on div at bounding box center [352, 104] width 85 height 189
click at [345, 52] on div at bounding box center [352, 104] width 85 height 189
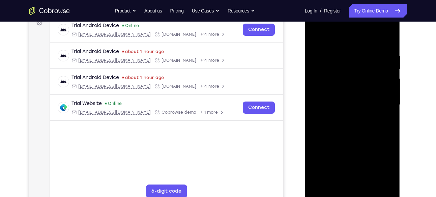
click at [382, 105] on div at bounding box center [352, 104] width 85 height 189
click at [389, 101] on div at bounding box center [352, 104] width 85 height 189
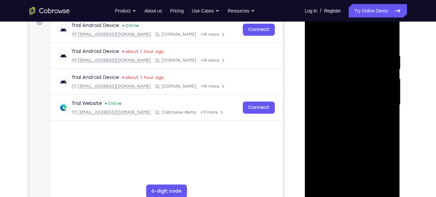
click at [389, 101] on div at bounding box center [352, 104] width 85 height 189
click at [389, 50] on div at bounding box center [352, 104] width 85 height 189
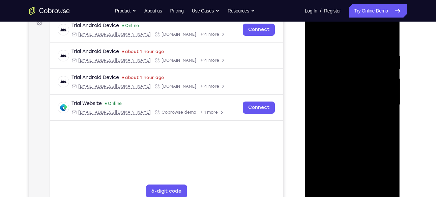
click at [389, 50] on div at bounding box center [352, 104] width 85 height 189
click at [389, 38] on div at bounding box center [352, 104] width 85 height 189
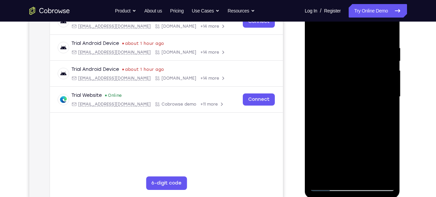
scroll to position [114, 0]
click at [322, 176] on div at bounding box center [352, 97] width 85 height 189
drag, startPoint x: 360, startPoint y: 62, endPoint x: 356, endPoint y: 144, distance: 82.4
click at [356, 144] on div at bounding box center [352, 97] width 85 height 189
drag, startPoint x: 359, startPoint y: 64, endPoint x: 358, endPoint y: 156, distance: 91.8
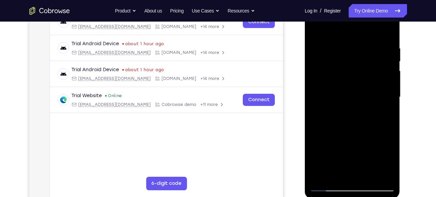
click at [358, 156] on div at bounding box center [352, 97] width 85 height 189
click at [346, 43] on div at bounding box center [352, 97] width 85 height 189
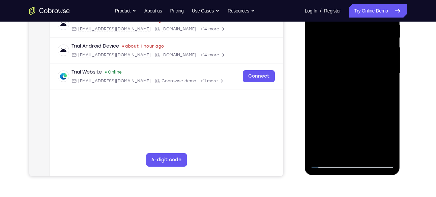
scroll to position [139, 0]
